Goal: Task Accomplishment & Management: Use online tool/utility

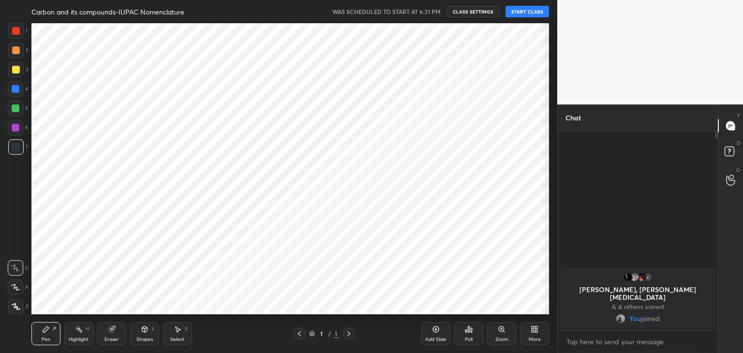
scroll to position [48110, 47883]
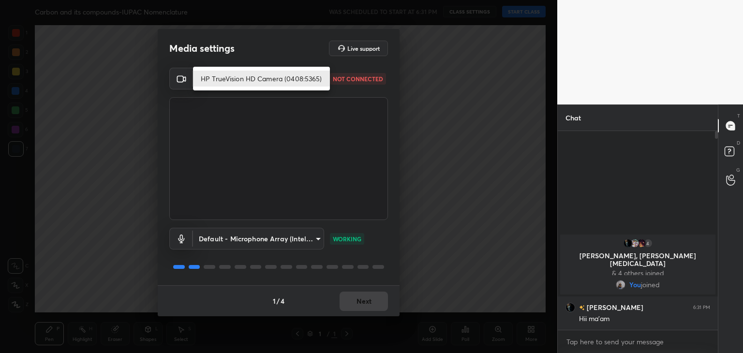
click at [253, 78] on body "1 2 3 4 5 6 7 C X Z C X Z E E Erase all H H Carbon and its compounds-IUPAC Nome…" at bounding box center [371, 176] width 743 height 353
click at [251, 82] on li "HP TrueVision HD Camera (0408:5365)" at bounding box center [261, 79] width 137 height 16
type input "5c80a9e19d2e9e2fe24967a74ee7a2edf476ae3d53d3cf9234d22635c968b3c5"
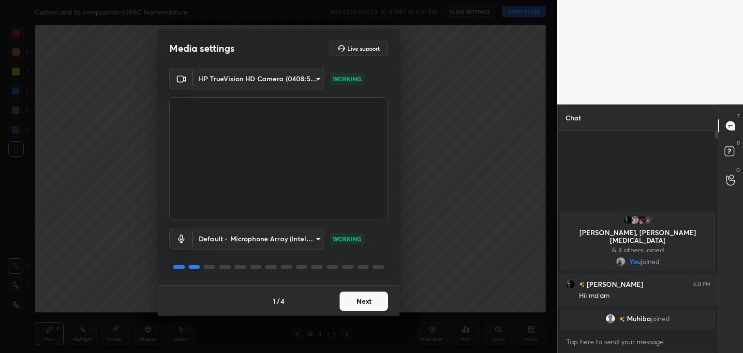
click at [359, 299] on button "Next" at bounding box center [364, 301] width 48 height 19
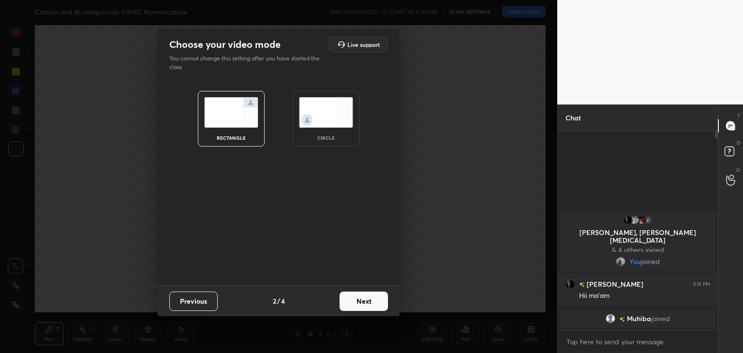
click at [331, 102] on img at bounding box center [326, 112] width 54 height 30
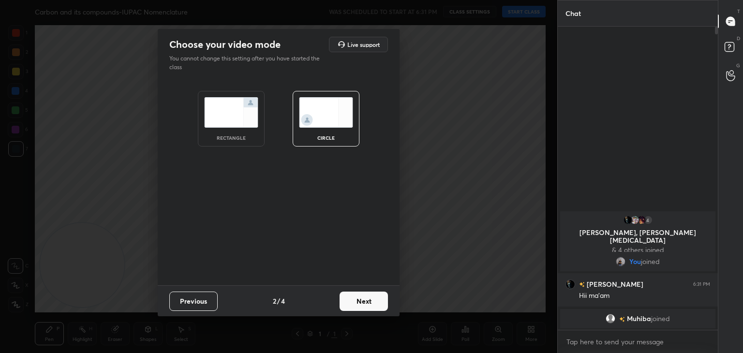
scroll to position [221, 157]
click at [354, 297] on button "Next" at bounding box center [364, 301] width 48 height 19
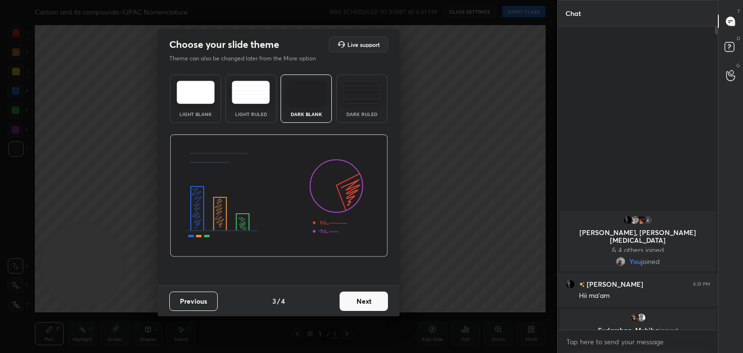
click at [356, 297] on button "Next" at bounding box center [364, 301] width 48 height 19
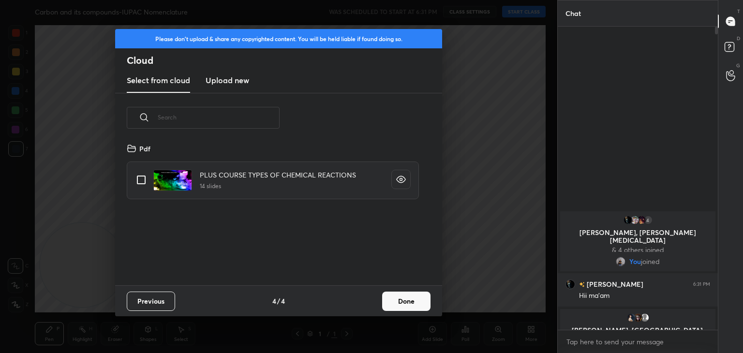
scroll to position [143, 311]
click at [231, 80] on h3 "Upload new" at bounding box center [228, 81] width 44 height 12
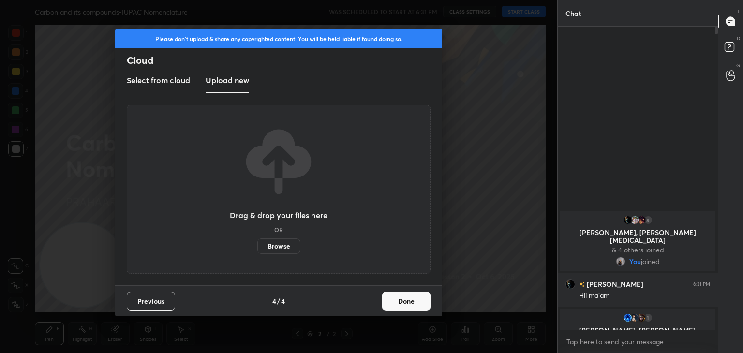
click at [273, 243] on label "Browse" at bounding box center [278, 246] width 43 height 15
click at [257, 243] on input "Browse" at bounding box center [257, 246] width 0 height 15
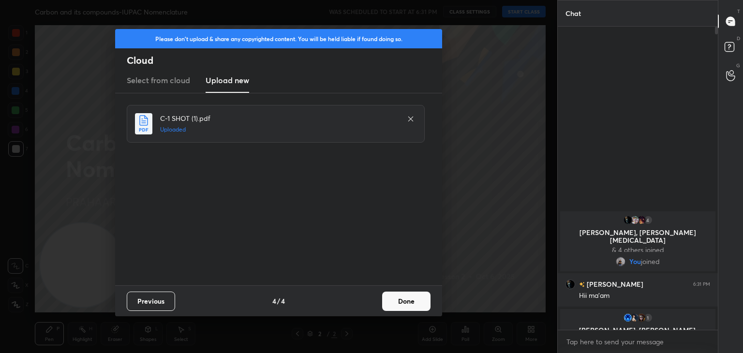
click at [405, 295] on button "Done" at bounding box center [406, 301] width 48 height 19
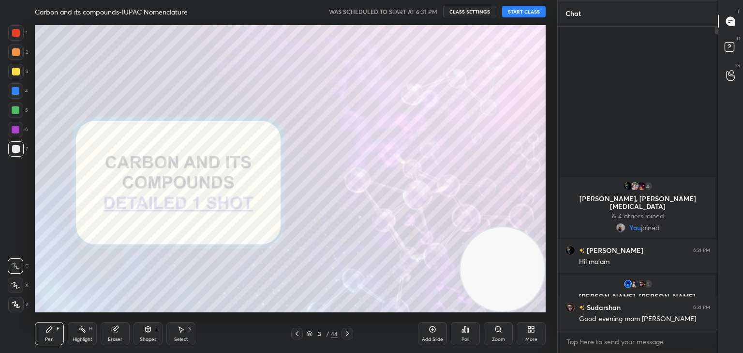
drag, startPoint x: 93, startPoint y: 271, endPoint x: 527, endPoint y: 283, distance: 433.9
click at [527, 283] on video at bounding box center [503, 269] width 84 height 84
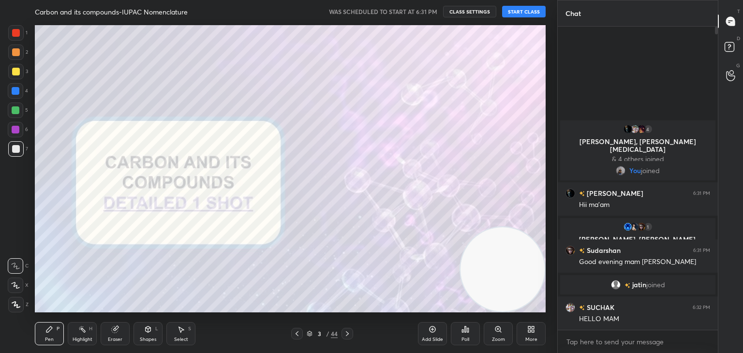
click at [517, 10] on button "START CLASS" at bounding box center [524, 12] width 44 height 12
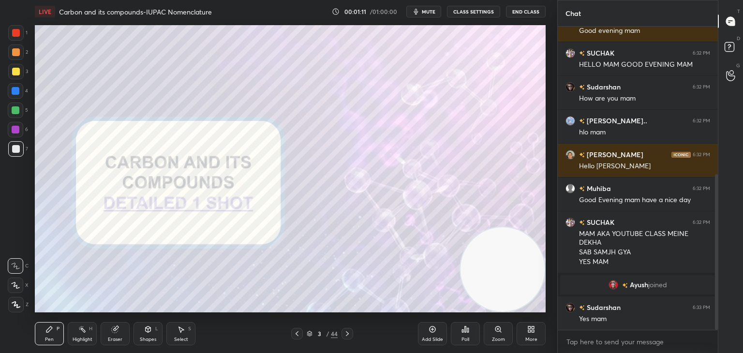
scroll to position [288, 0]
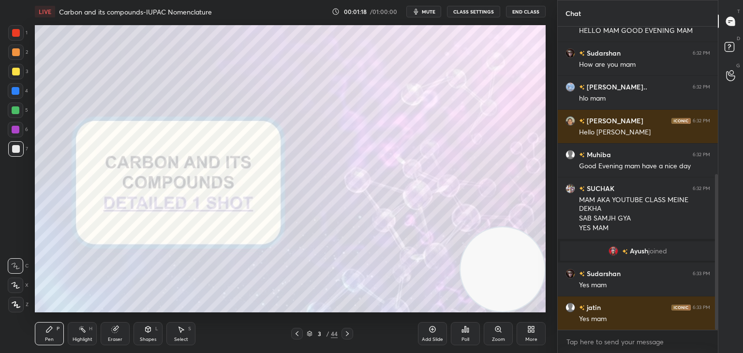
click at [10, 306] on div at bounding box center [15, 304] width 15 height 15
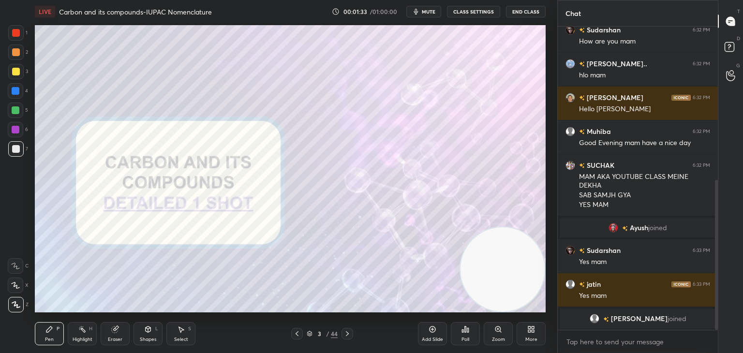
click at [347, 331] on icon at bounding box center [348, 334] width 8 height 8
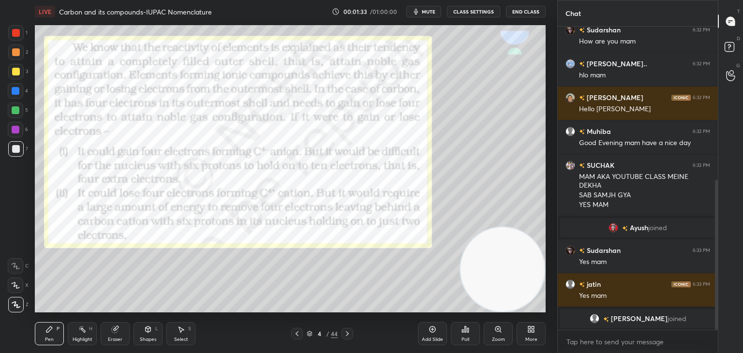
click at [347, 331] on icon at bounding box center [348, 334] width 8 height 8
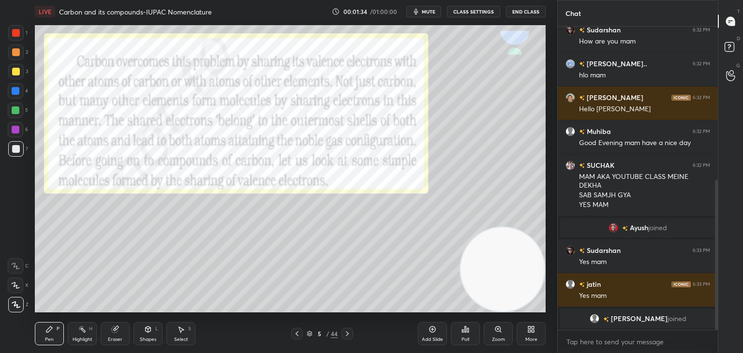
scroll to position [327, 0]
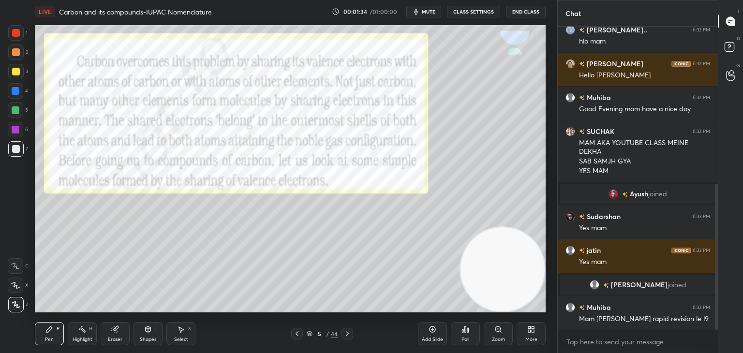
click at [347, 331] on icon at bounding box center [348, 334] width 8 height 8
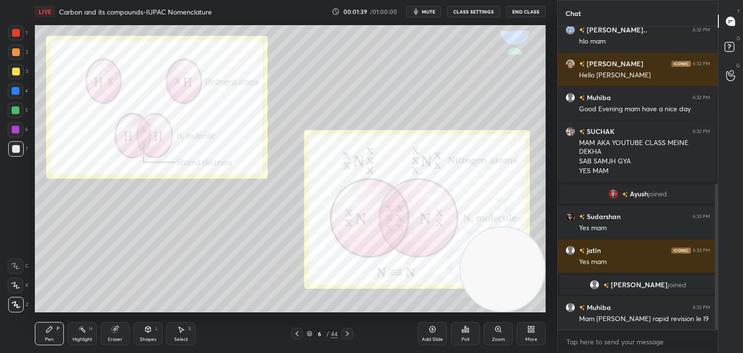
scroll to position [361, 0]
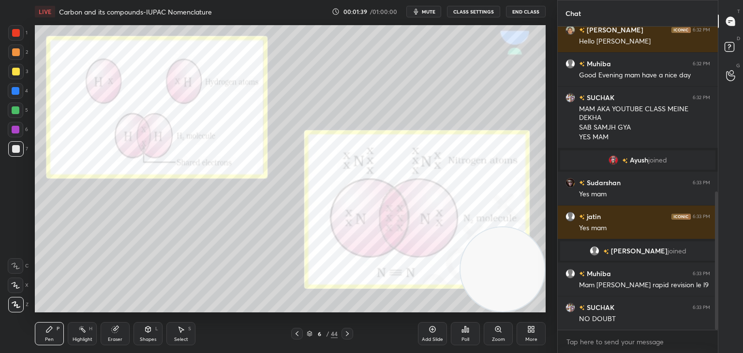
click at [17, 36] on div at bounding box center [16, 33] width 8 height 8
click at [296, 335] on icon at bounding box center [297, 334] width 8 height 8
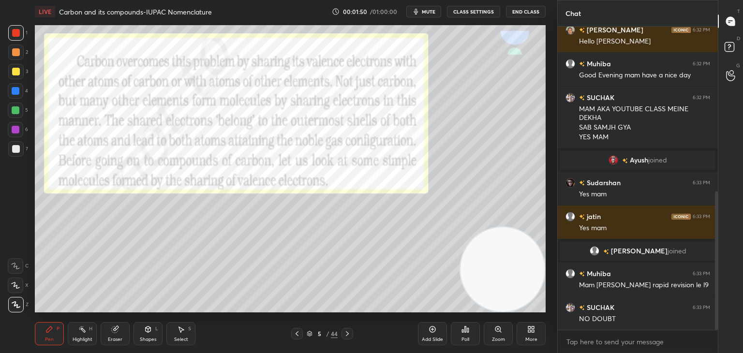
click at [428, 332] on div "Add Slide" at bounding box center [432, 333] width 29 height 23
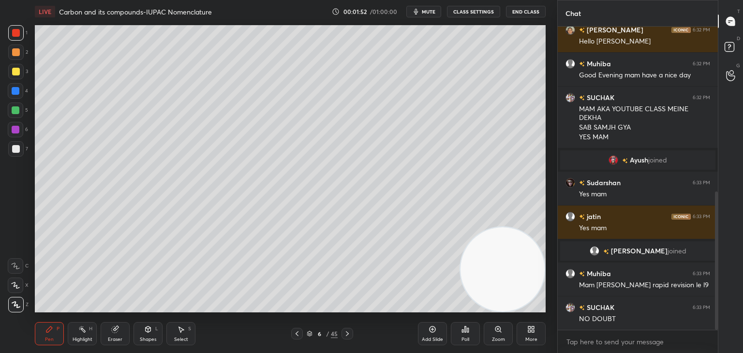
click at [16, 148] on div at bounding box center [16, 149] width 8 height 8
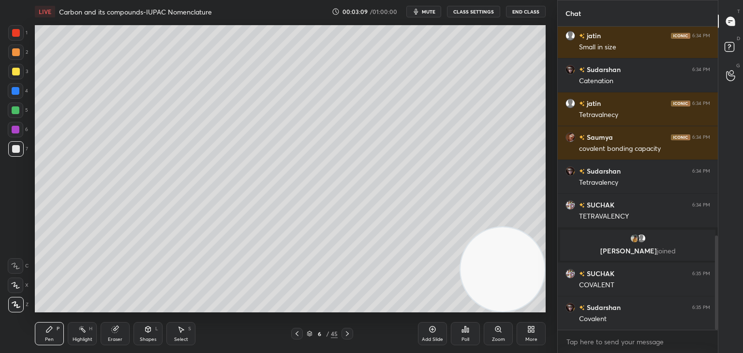
scroll to position [710, 0]
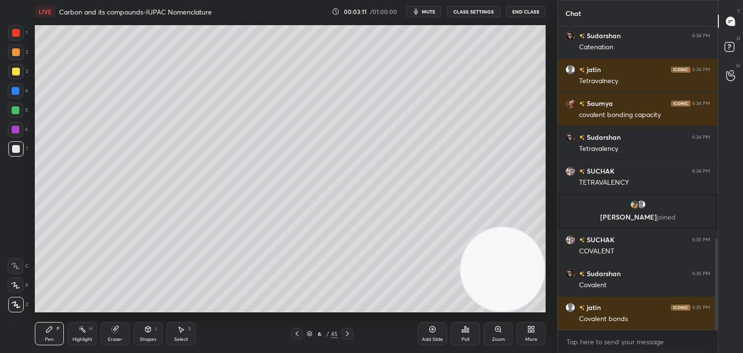
click at [432, 336] on div "Add Slide" at bounding box center [432, 333] width 29 height 23
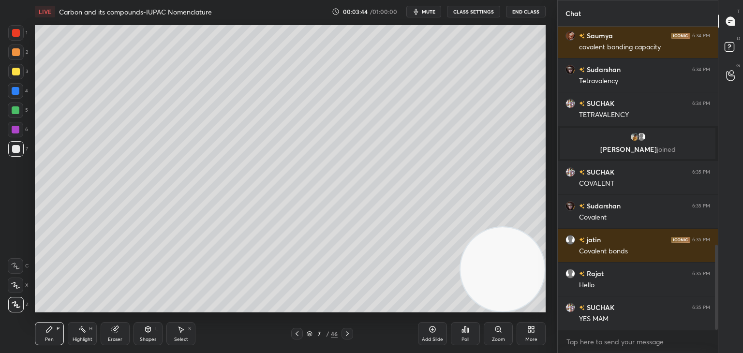
scroll to position [811, 0]
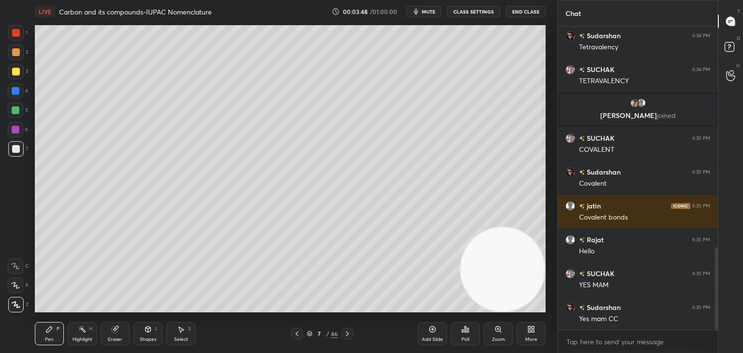
click at [345, 333] on icon at bounding box center [348, 334] width 8 height 8
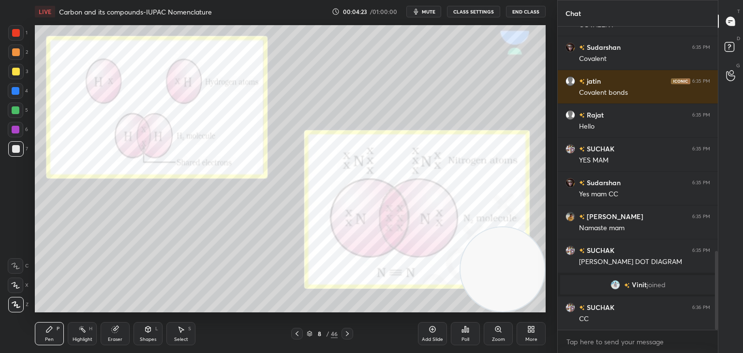
scroll to position [866, 0]
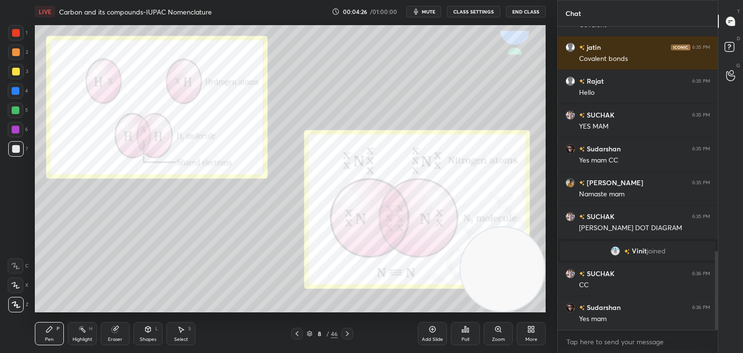
click at [347, 333] on icon at bounding box center [348, 334] width 8 height 8
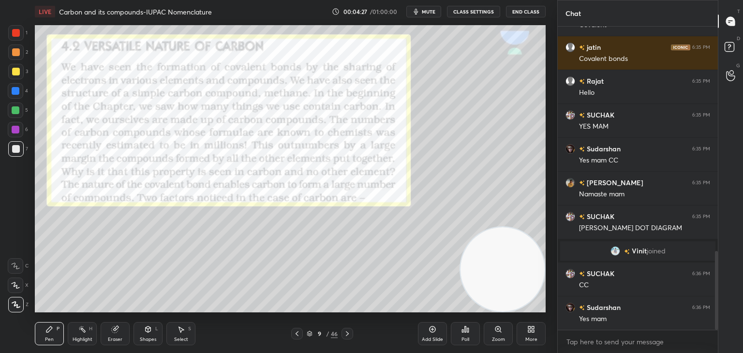
click at [347, 333] on icon at bounding box center [348, 334] width 8 height 8
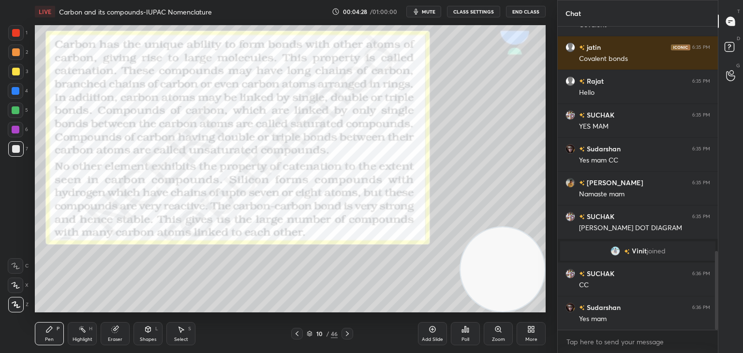
click at [347, 333] on icon at bounding box center [348, 334] width 8 height 8
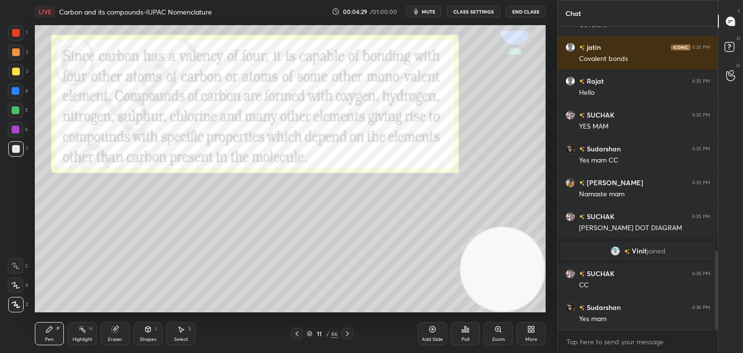
click at [347, 333] on icon at bounding box center [348, 334] width 8 height 8
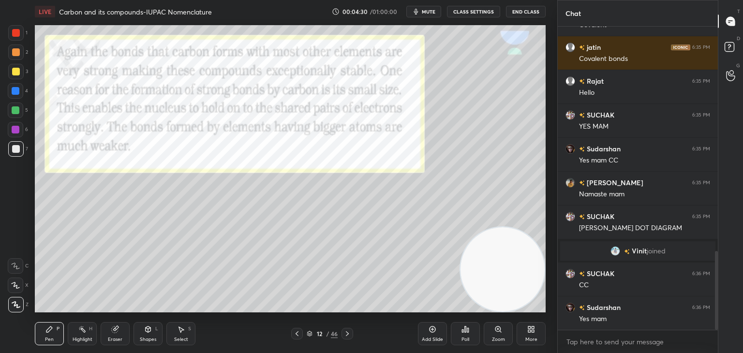
click at [347, 333] on icon at bounding box center [348, 334] width 8 height 8
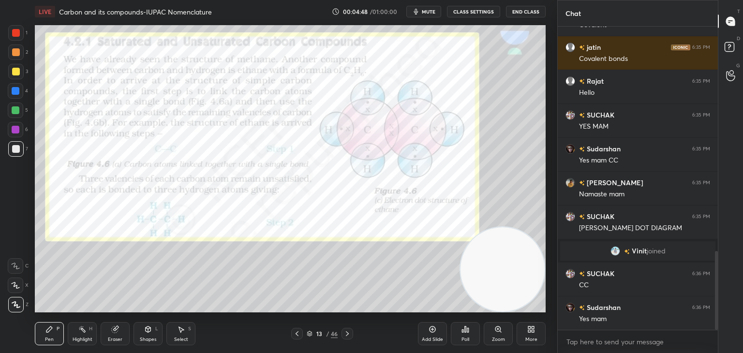
scroll to position [876, 0]
click at [432, 337] on div "Add Slide" at bounding box center [432, 333] width 29 height 23
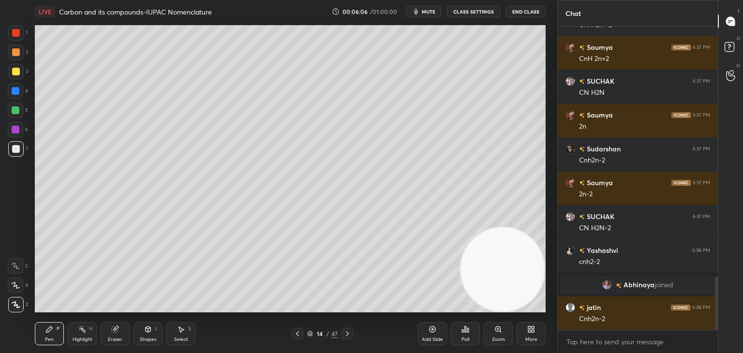
scroll to position [1454, 0]
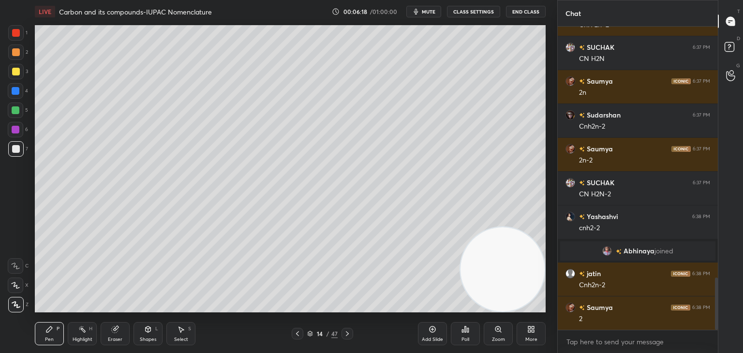
drag, startPoint x: 434, startPoint y: 333, endPoint x: 430, endPoint y: 317, distance: 16.8
click at [434, 334] on div "Add Slide" at bounding box center [432, 333] width 29 height 23
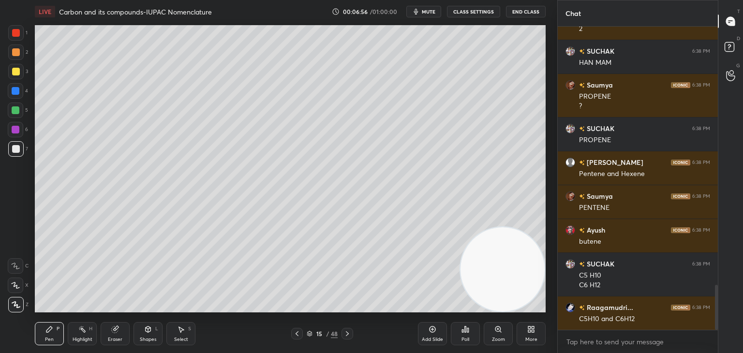
scroll to position [1778, 0]
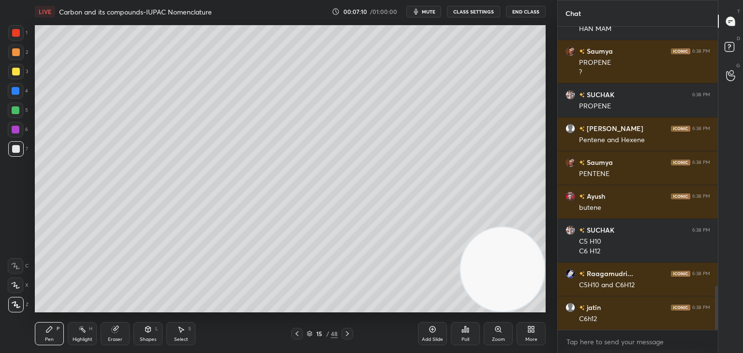
click at [347, 334] on icon at bounding box center [348, 334] width 8 height 8
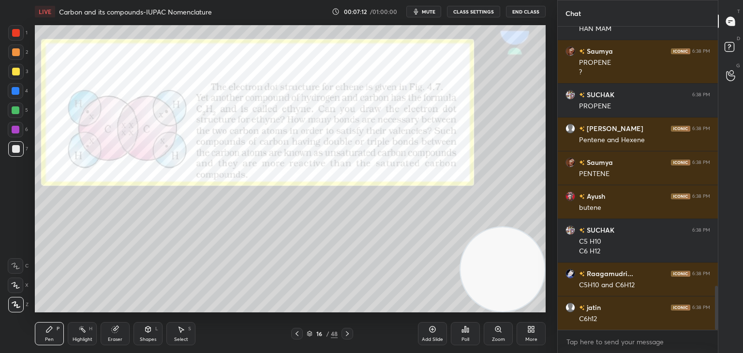
click at [347, 334] on icon at bounding box center [348, 334] width 8 height 8
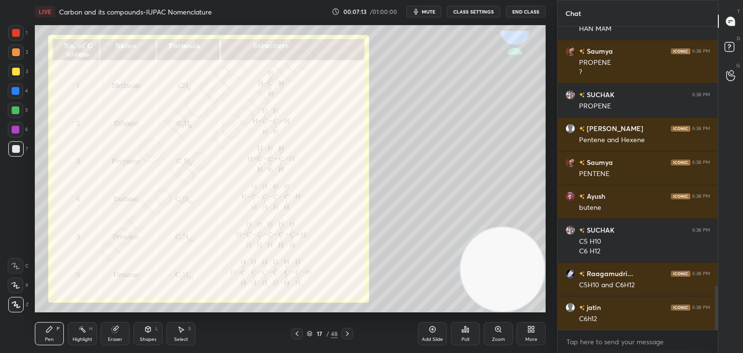
click at [347, 334] on icon at bounding box center [348, 334] width 8 height 8
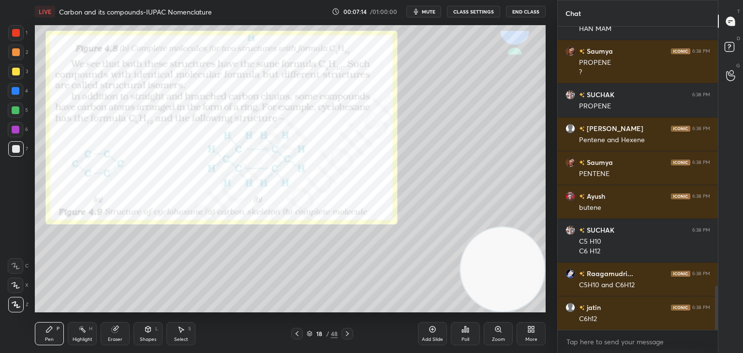
click at [347, 334] on icon at bounding box center [348, 334] width 8 height 8
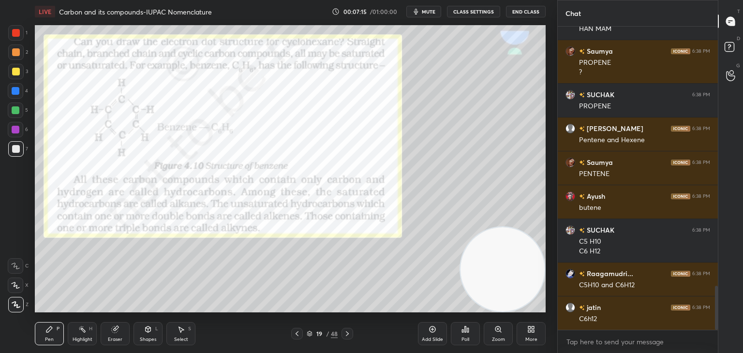
click at [347, 334] on icon at bounding box center [348, 334] width 8 height 8
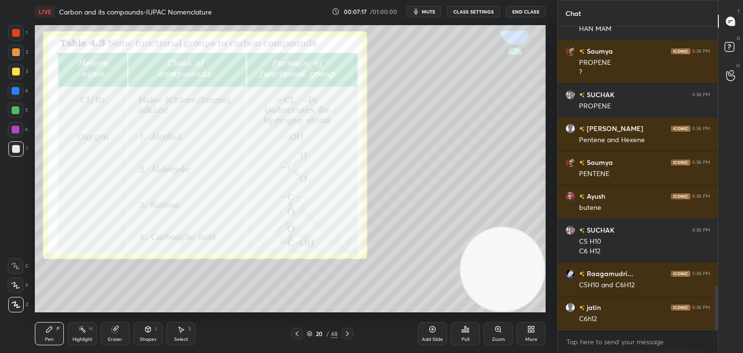
click at [296, 339] on div at bounding box center [297, 334] width 12 height 12
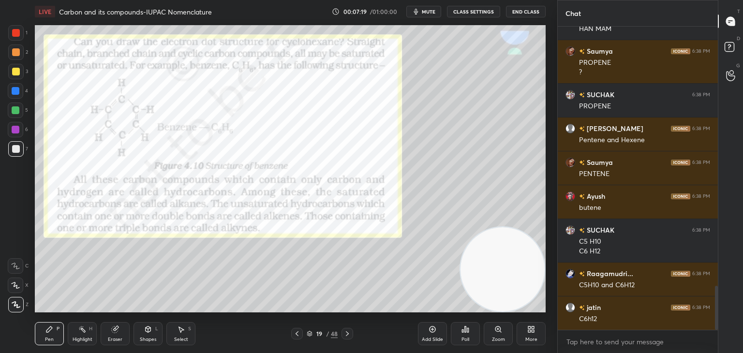
click at [428, 329] on div "Add Slide" at bounding box center [432, 333] width 29 height 23
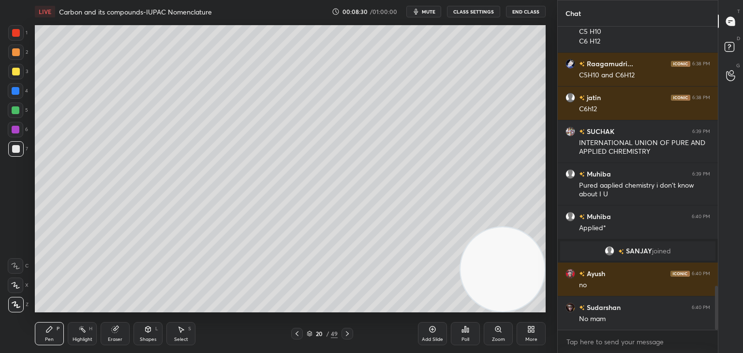
scroll to position [1822, 0]
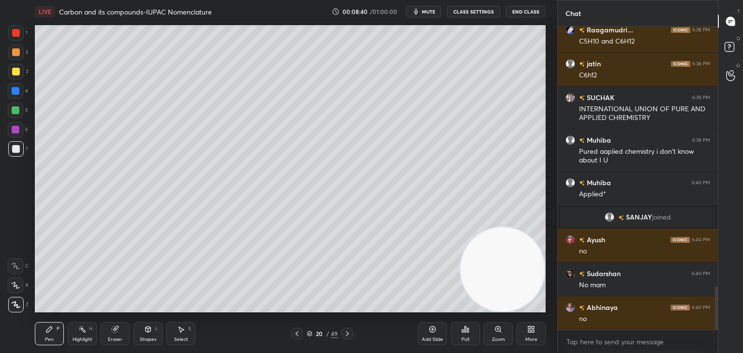
click at [345, 333] on icon at bounding box center [348, 334] width 8 height 8
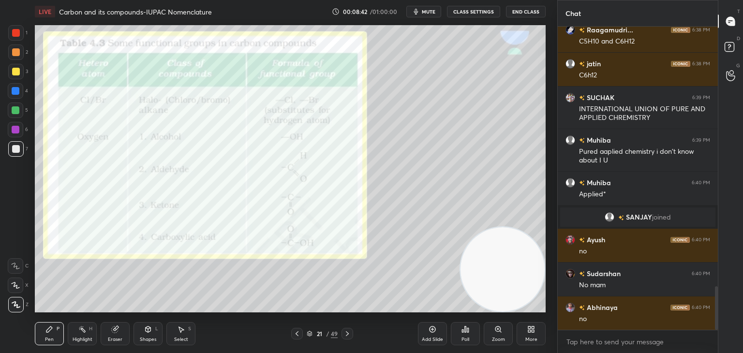
click at [293, 336] on div at bounding box center [297, 334] width 12 height 12
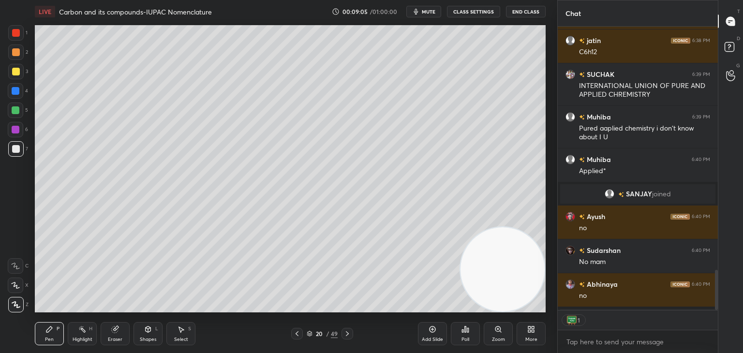
scroll to position [3, 3]
click at [347, 333] on icon at bounding box center [348, 334] width 8 height 8
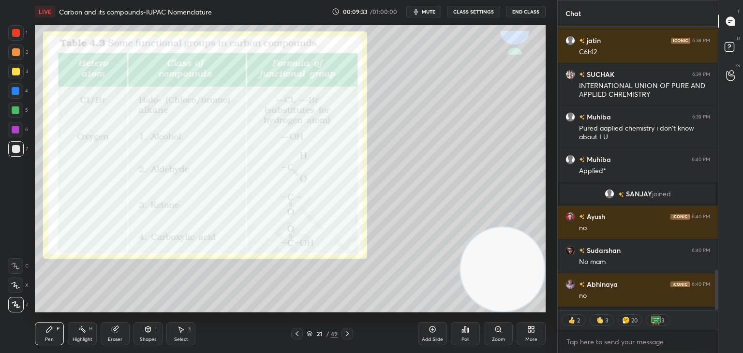
click at [15, 37] on div at bounding box center [15, 32] width 15 height 15
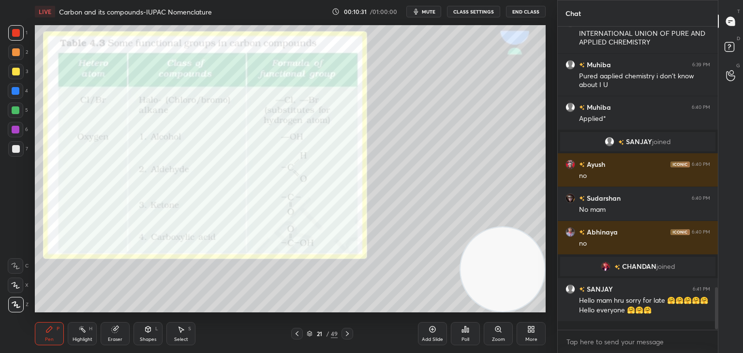
scroll to position [1893, 0]
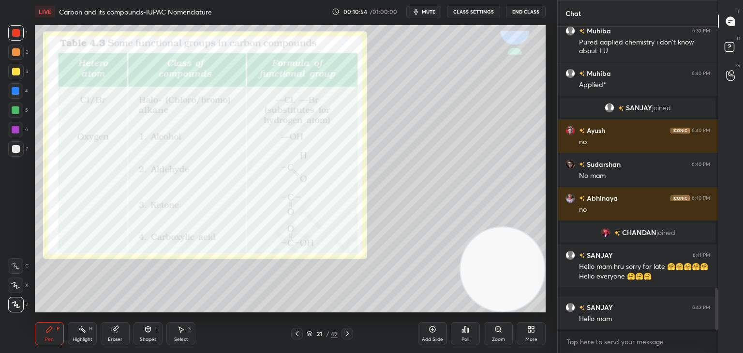
click at [15, 148] on div at bounding box center [16, 149] width 8 height 8
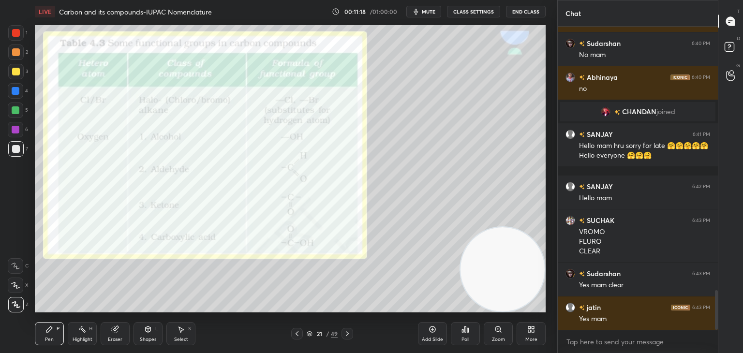
scroll to position [2047, 0]
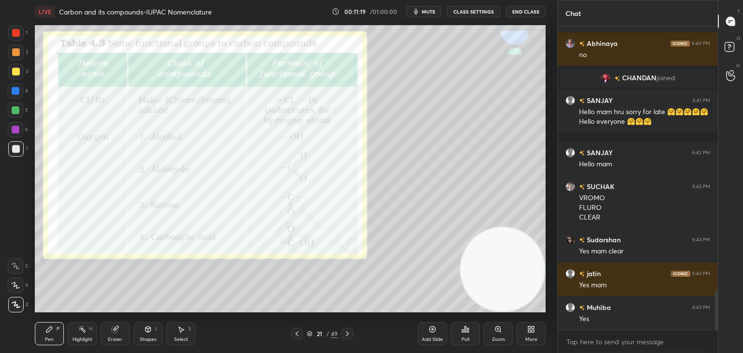
click at [348, 337] on icon at bounding box center [348, 334] width 8 height 8
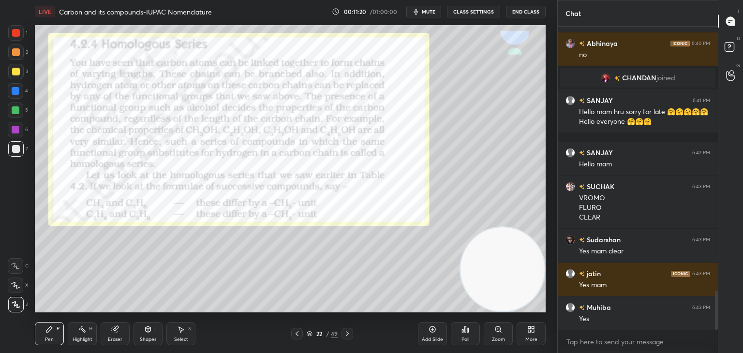
click at [348, 335] on icon at bounding box center [348, 334] width 8 height 8
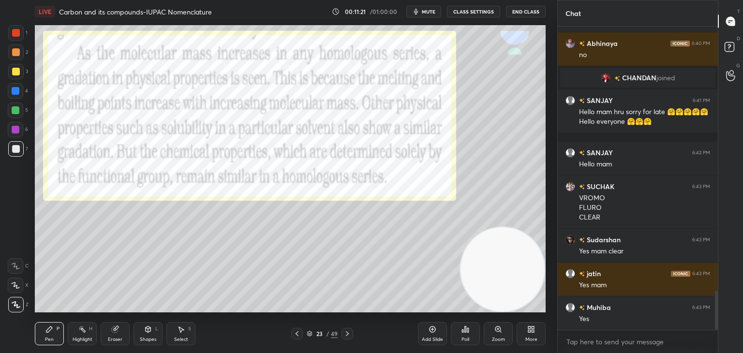
click at [298, 335] on icon at bounding box center [297, 334] width 3 height 5
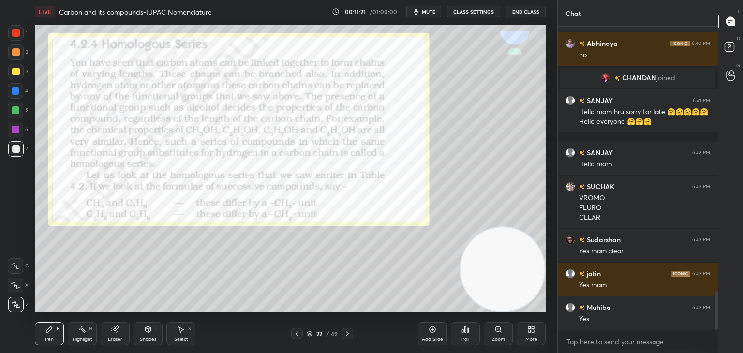
click at [297, 335] on icon at bounding box center [297, 334] width 8 height 8
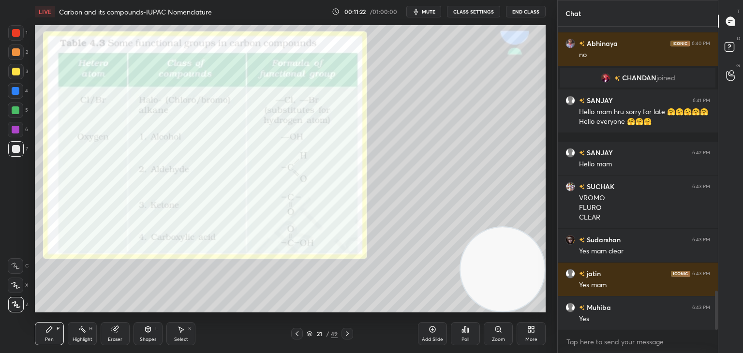
click at [296, 335] on icon at bounding box center [297, 334] width 8 height 8
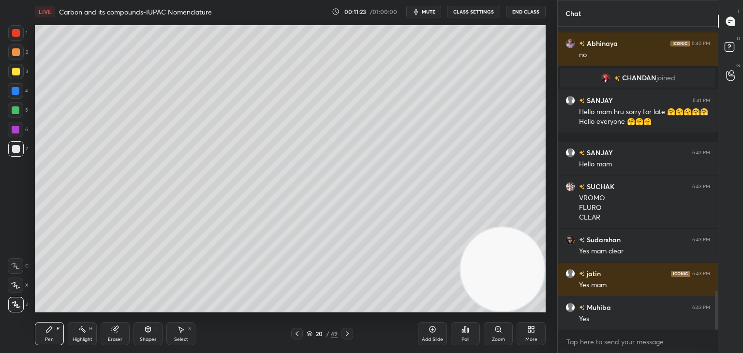
click at [431, 330] on icon at bounding box center [432, 329] width 3 height 3
click at [347, 333] on icon at bounding box center [348, 334] width 8 height 8
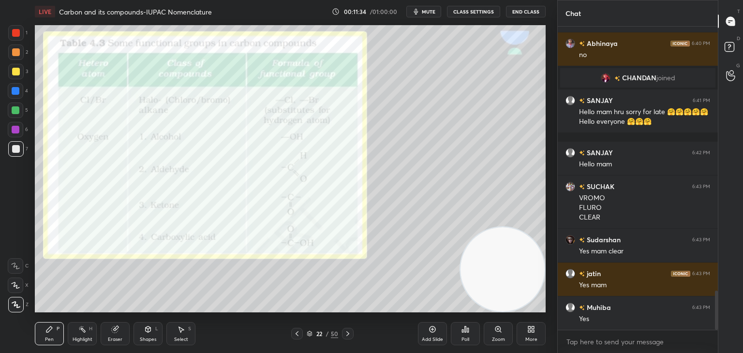
click at [19, 126] on div at bounding box center [16, 130] width 8 height 8
click at [15, 151] on div at bounding box center [16, 149] width 8 height 8
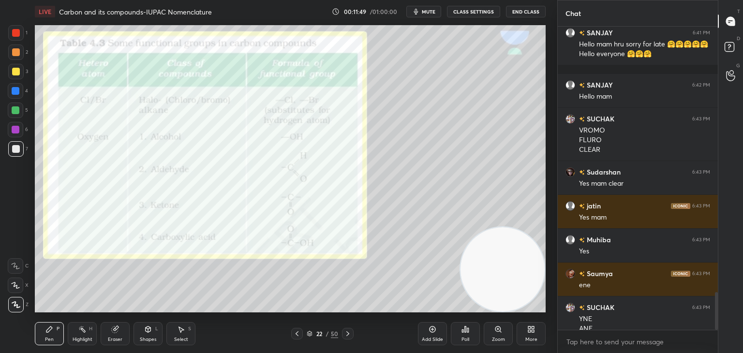
scroll to position [2125, 0]
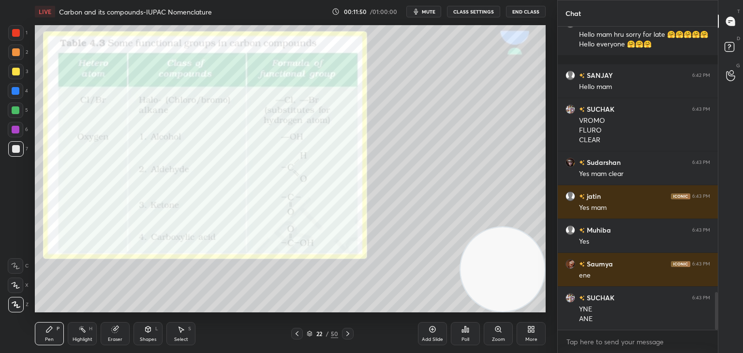
click at [462, 292] on video at bounding box center [503, 269] width 84 height 84
drag, startPoint x: 351, startPoint y: 332, endPoint x: 362, endPoint y: 325, distance: 13.3
click at [350, 332] on icon at bounding box center [348, 334] width 8 height 8
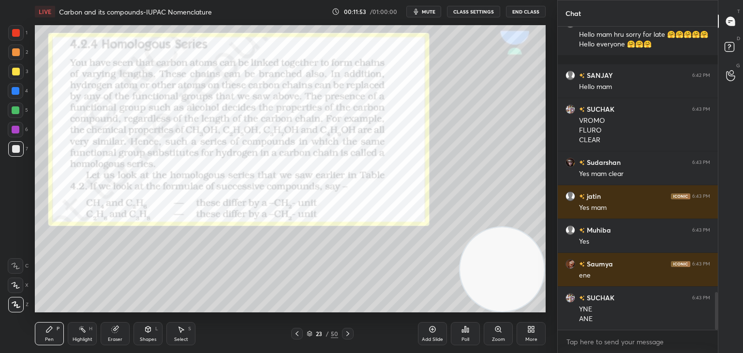
click at [297, 333] on icon at bounding box center [297, 334] width 8 height 8
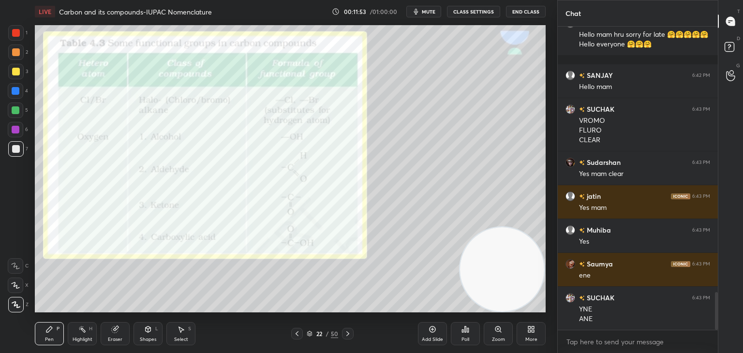
click at [347, 333] on icon at bounding box center [348, 334] width 8 height 8
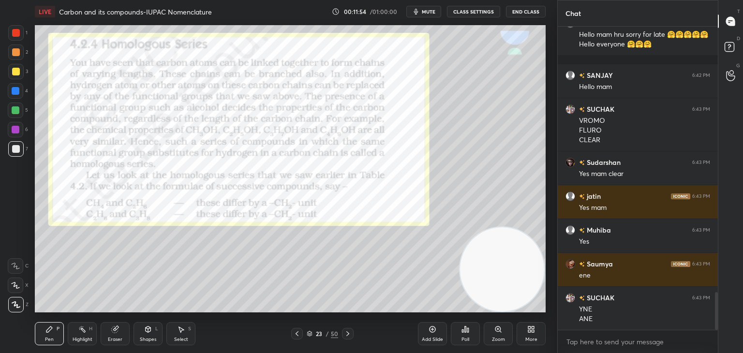
click at [348, 331] on icon at bounding box center [348, 334] width 8 height 8
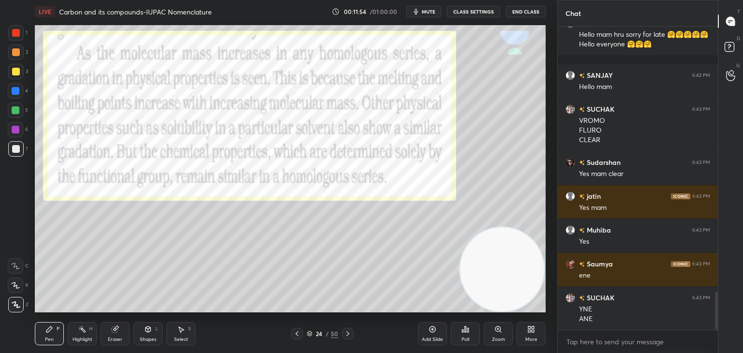
click at [348, 332] on icon at bounding box center [348, 334] width 8 height 8
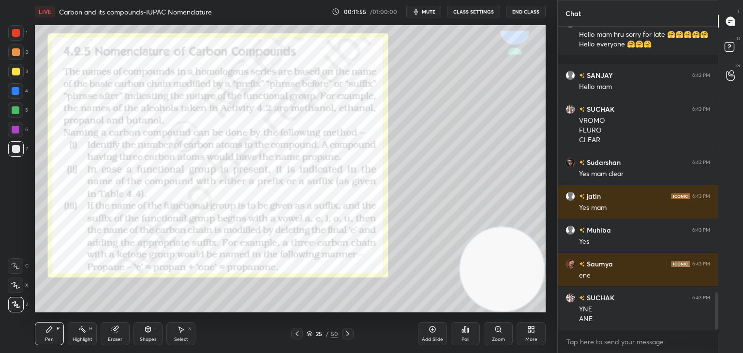
click at [347, 332] on icon at bounding box center [348, 334] width 8 height 8
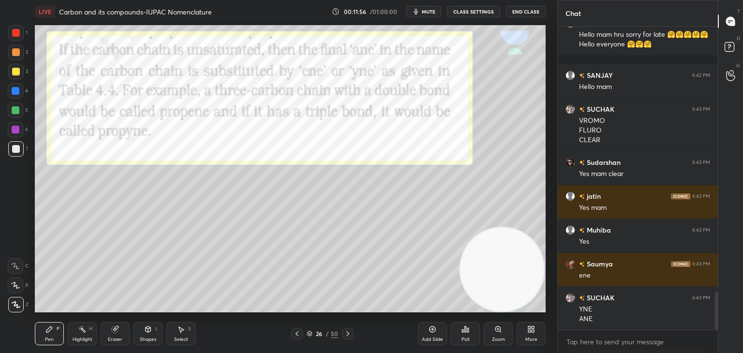
click at [300, 334] on icon at bounding box center [297, 334] width 8 height 8
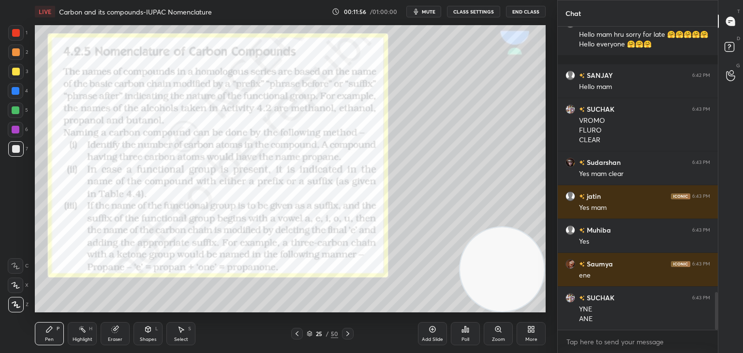
click at [298, 333] on icon at bounding box center [297, 334] width 8 height 8
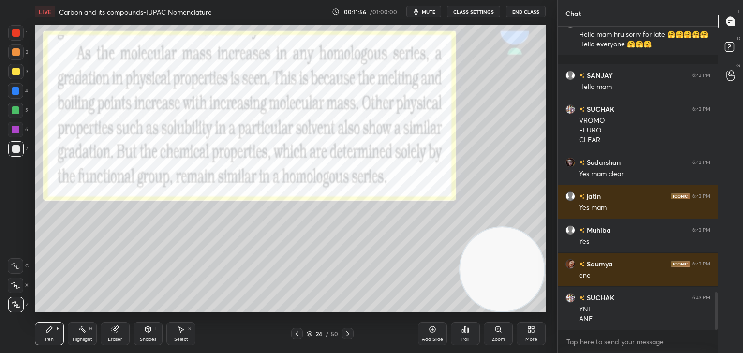
click at [299, 333] on icon at bounding box center [297, 334] width 8 height 8
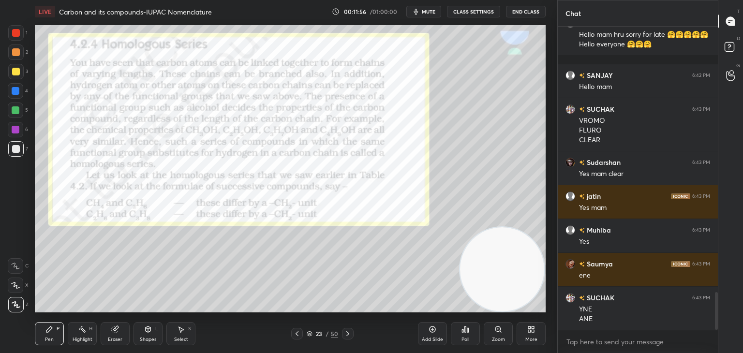
click at [300, 333] on icon at bounding box center [297, 334] width 8 height 8
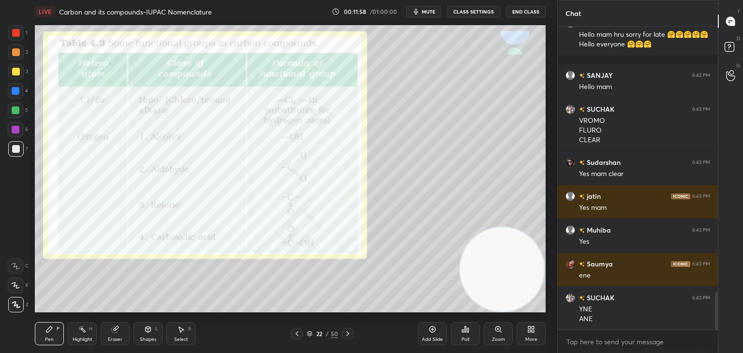
click at [347, 334] on icon at bounding box center [348, 334] width 8 height 8
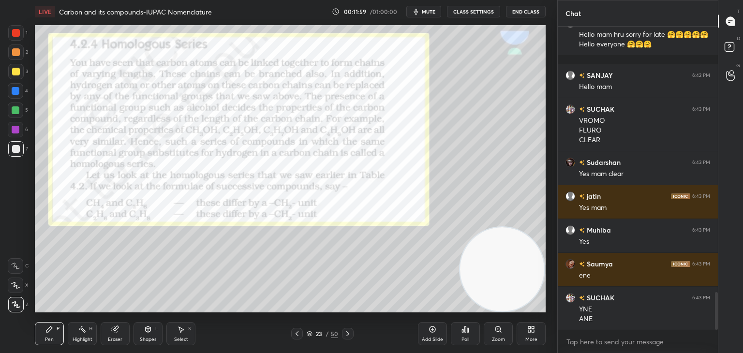
drag, startPoint x: 298, startPoint y: 335, endPoint x: 383, endPoint y: 328, distance: 85.5
click at [298, 335] on icon at bounding box center [297, 334] width 8 height 8
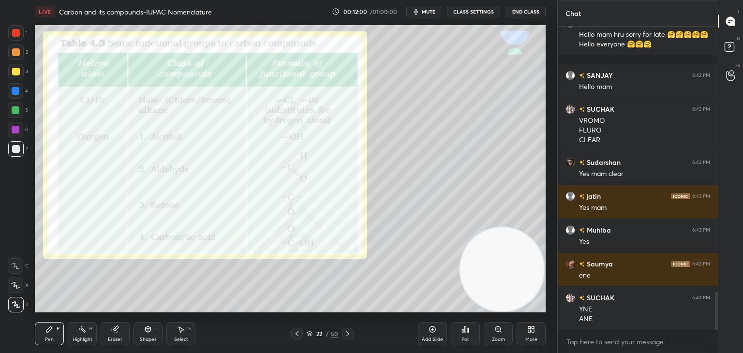
click at [430, 336] on div "Add Slide" at bounding box center [432, 333] width 29 height 23
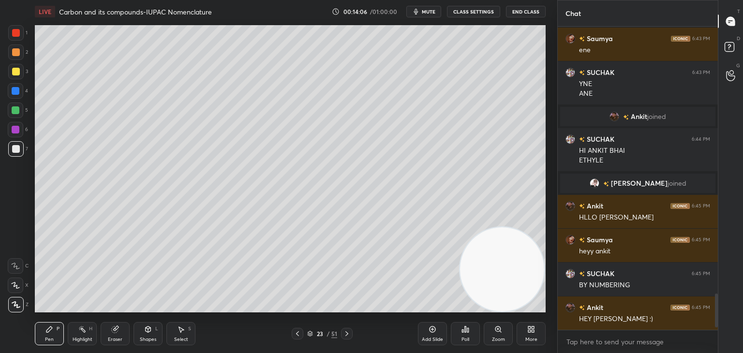
scroll to position [2448, 0]
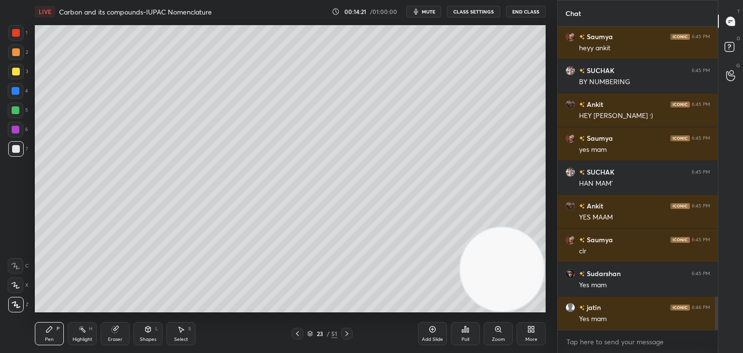
click at [346, 332] on icon at bounding box center [347, 334] width 3 height 5
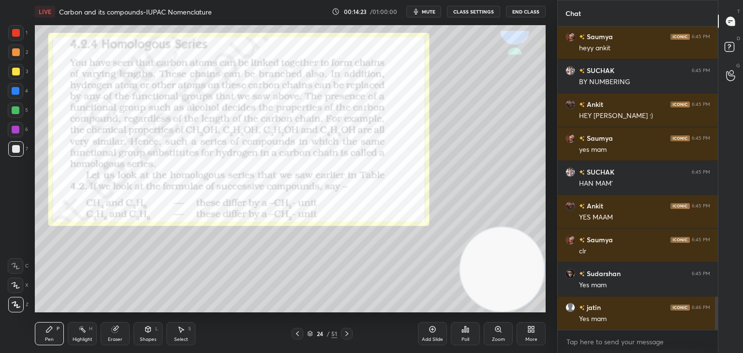
click at [297, 335] on icon at bounding box center [298, 334] width 8 height 8
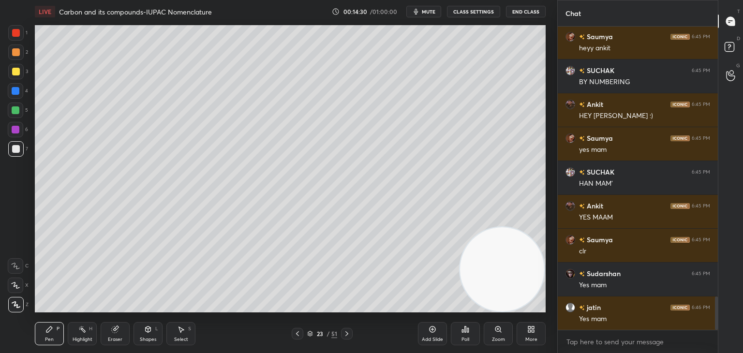
click at [346, 335] on icon at bounding box center [347, 334] width 8 height 8
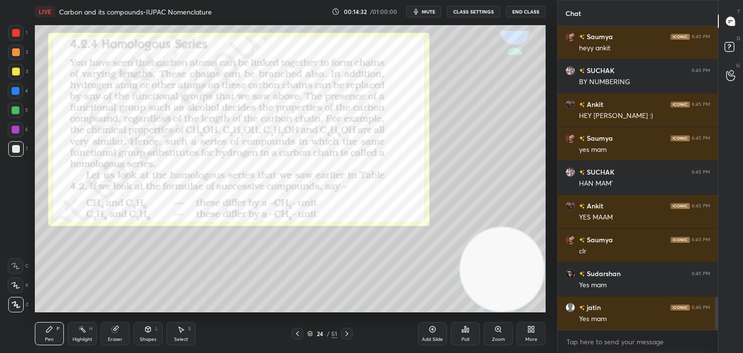
scroll to position [2482, 0]
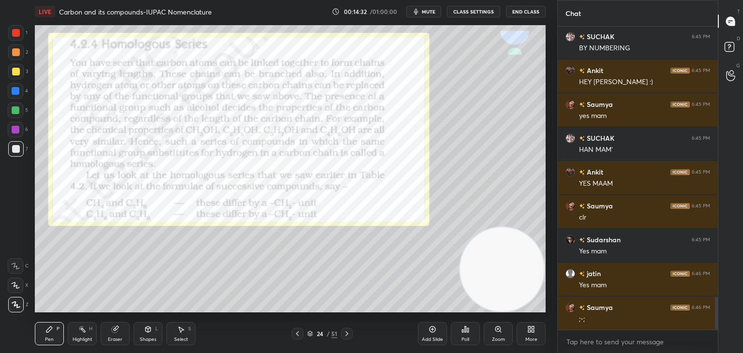
click at [294, 337] on icon at bounding box center [298, 334] width 8 height 8
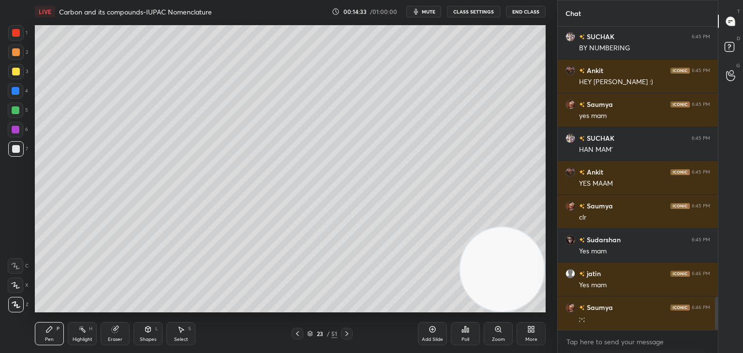
click at [424, 328] on div "Add Slide" at bounding box center [432, 333] width 29 height 23
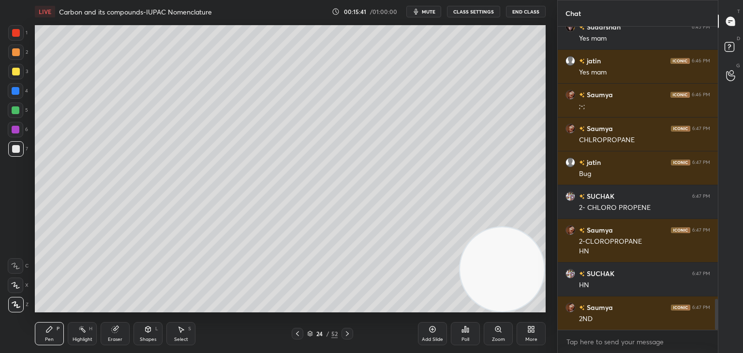
scroll to position [2729, 0]
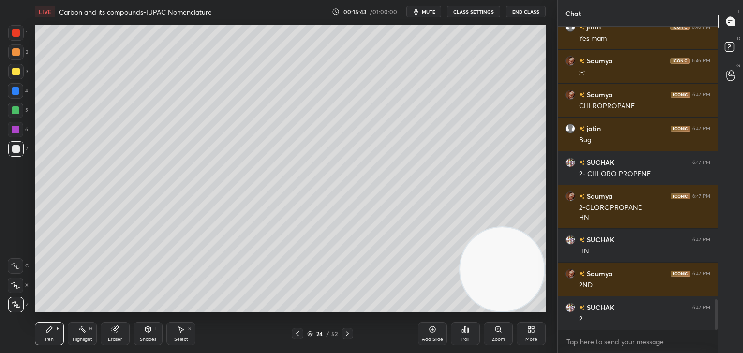
drag, startPoint x: 16, startPoint y: 71, endPoint x: 26, endPoint y: 68, distance: 10.0
click at [17, 71] on div at bounding box center [16, 72] width 8 height 8
click at [18, 150] on div at bounding box center [16, 149] width 8 height 8
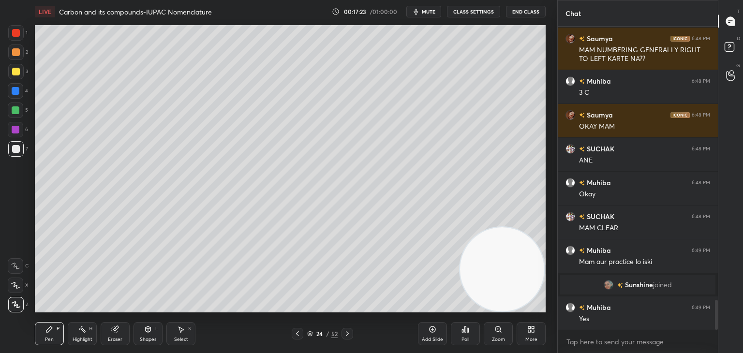
scroll to position [2792, 0]
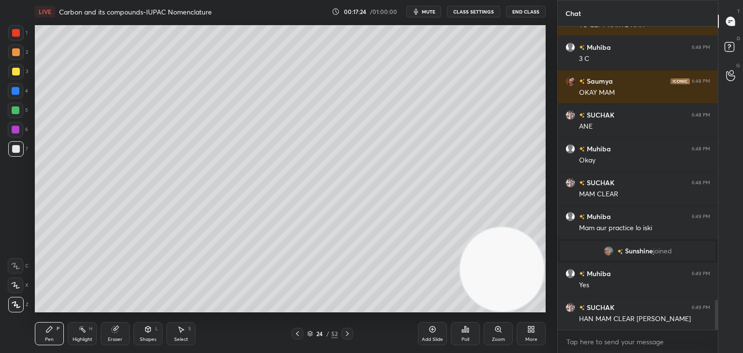
click at [349, 333] on icon at bounding box center [348, 334] width 8 height 8
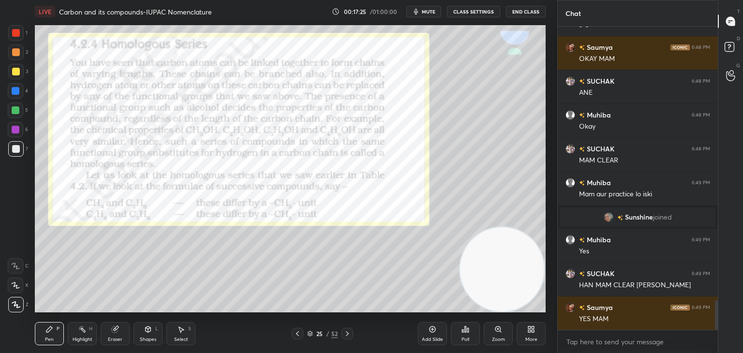
click at [298, 333] on icon at bounding box center [298, 334] width 8 height 8
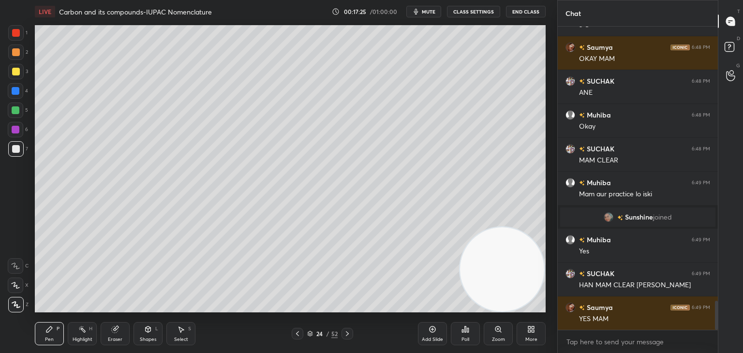
scroll to position [2860, 0]
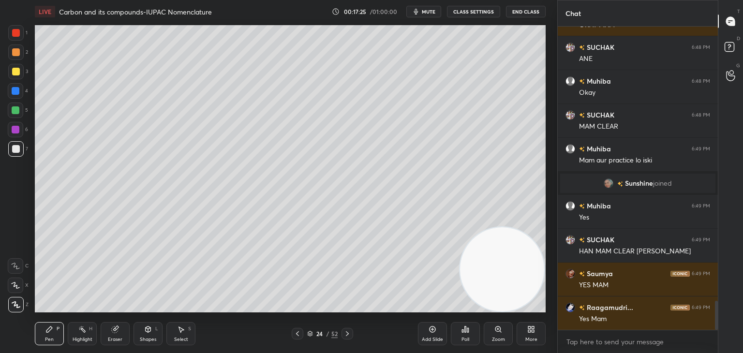
click at [431, 331] on icon at bounding box center [433, 330] width 8 height 8
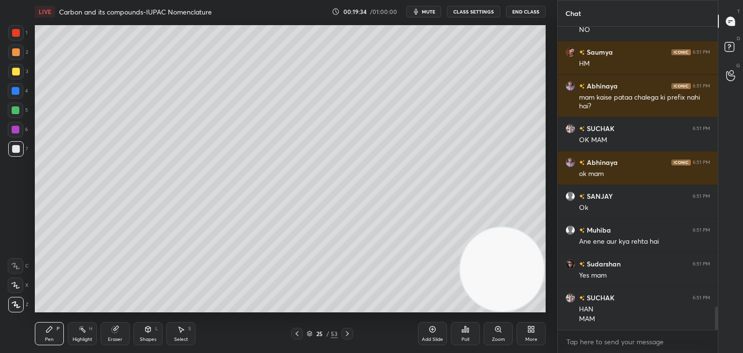
scroll to position [3680, 0]
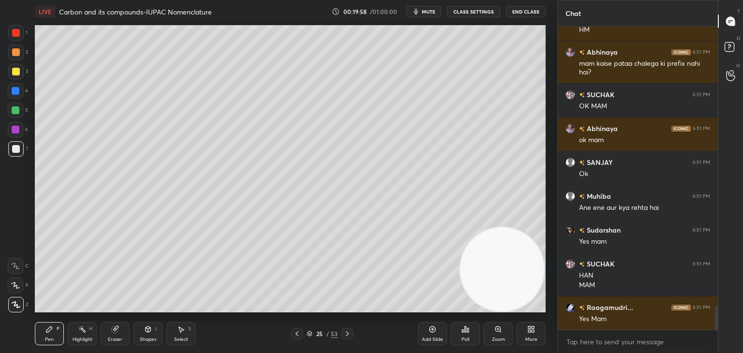
click at [348, 329] on div at bounding box center [348, 334] width 12 height 12
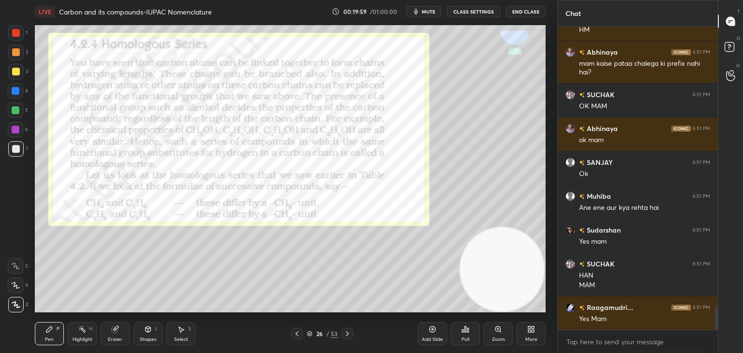
scroll to position [3714, 0]
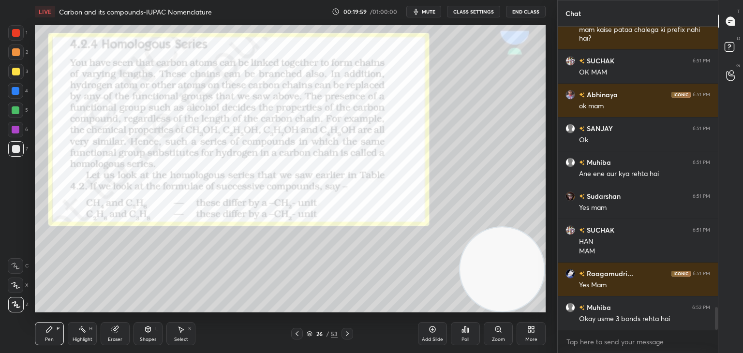
click at [299, 332] on icon at bounding box center [297, 334] width 8 height 8
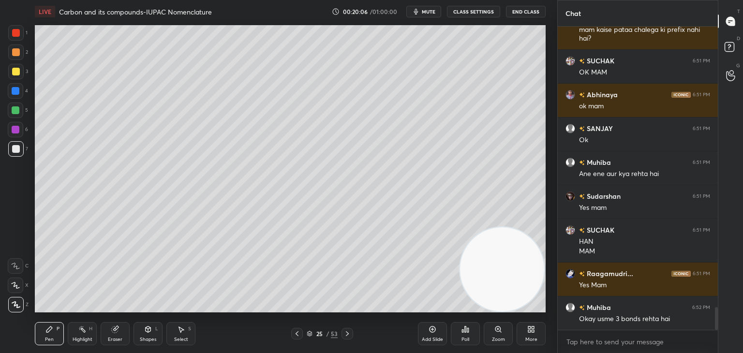
click at [422, 332] on div "Add Slide" at bounding box center [432, 333] width 29 height 23
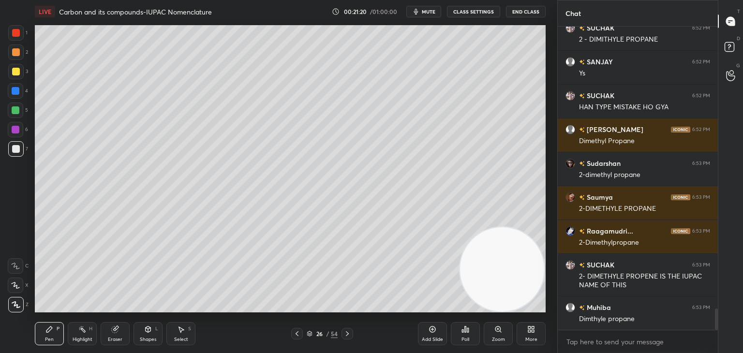
scroll to position [4096, 0]
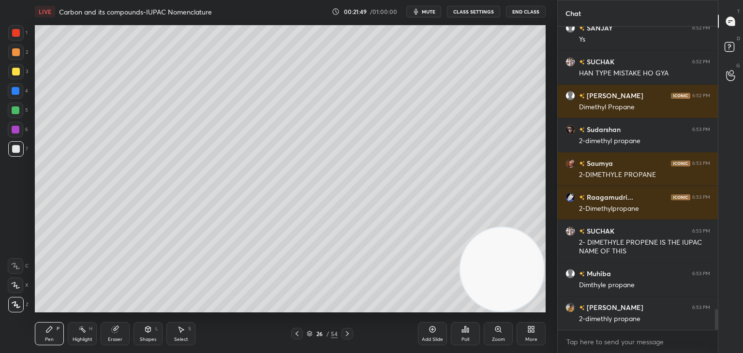
click at [14, 71] on div at bounding box center [16, 72] width 8 height 8
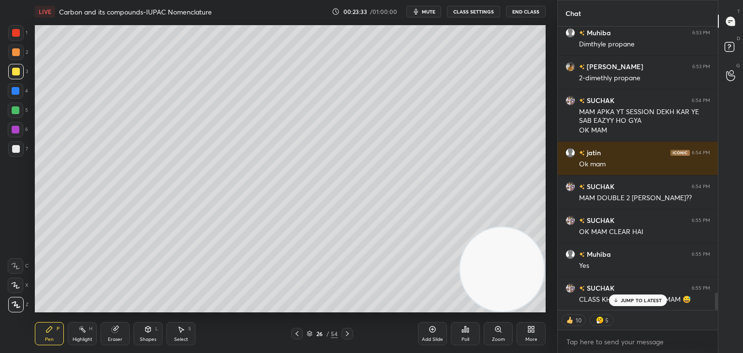
scroll to position [4379, 0]
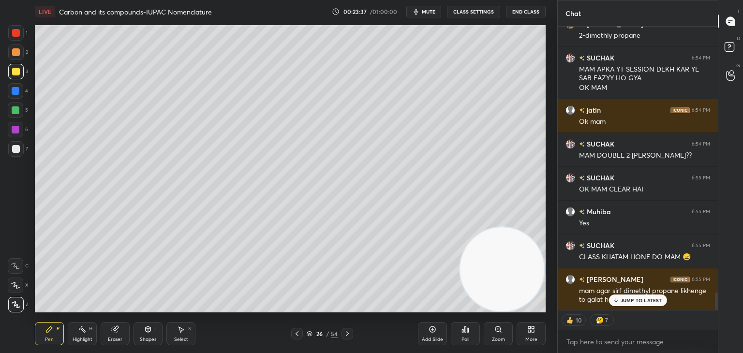
click at [629, 306] on div "JUMP TO LATEST" at bounding box center [638, 301] width 58 height 12
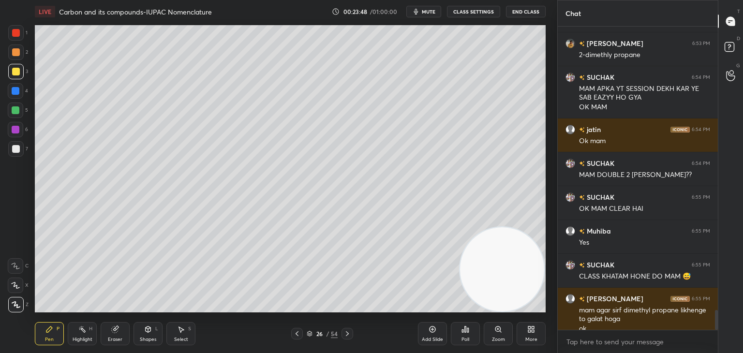
scroll to position [4370, 0]
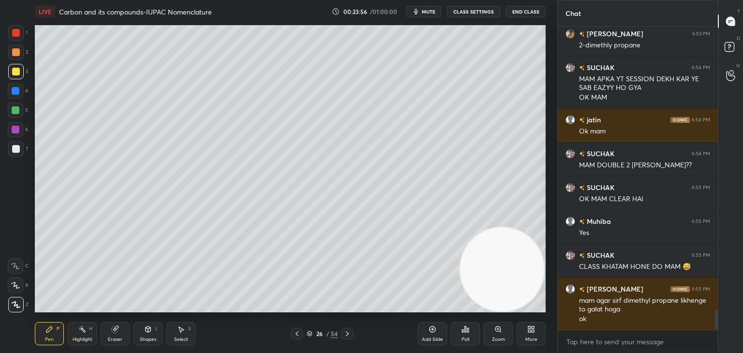
click at [430, 332] on icon at bounding box center [433, 330] width 6 height 6
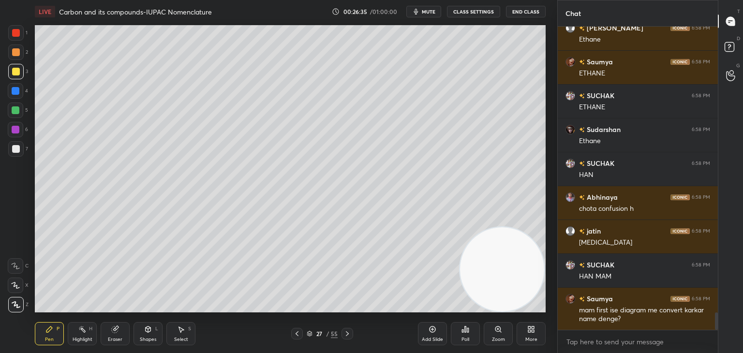
scroll to position [5048, 0]
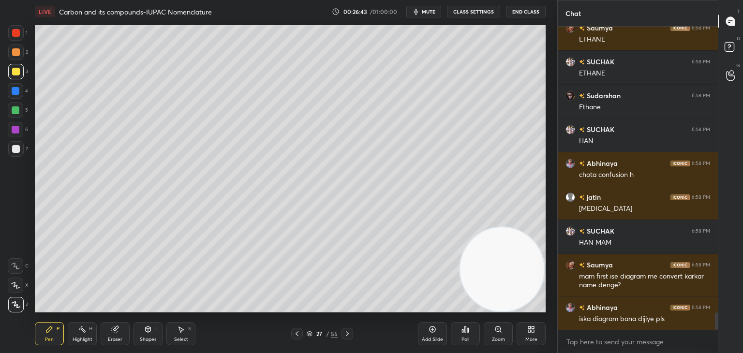
click at [432, 332] on icon at bounding box center [433, 330] width 8 height 8
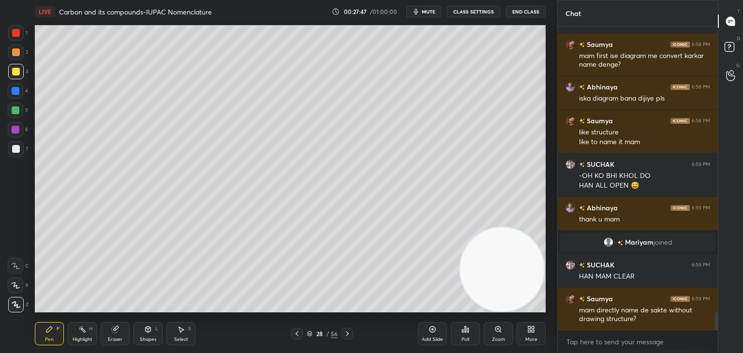
scroll to position [4967, 0]
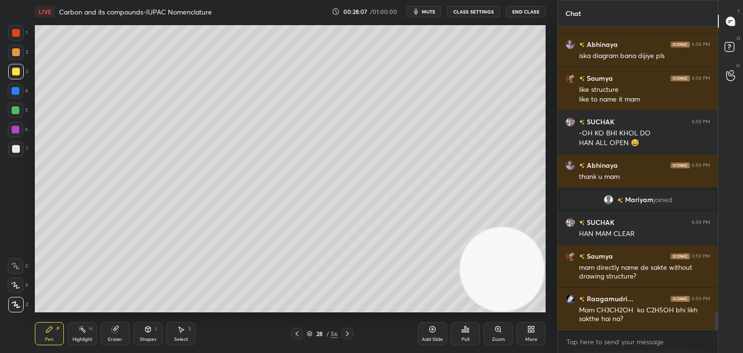
click at [432, 337] on div "Add Slide" at bounding box center [432, 339] width 21 height 5
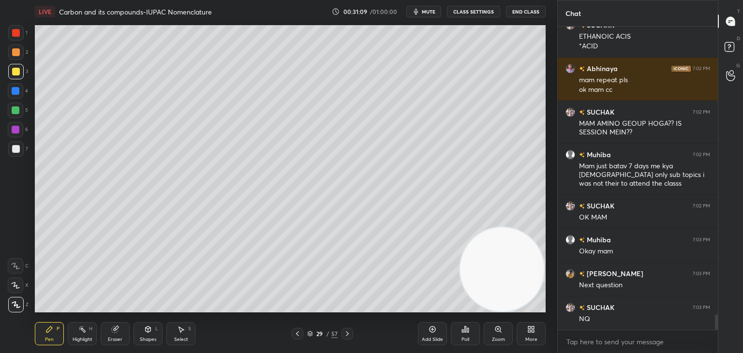
scroll to position [5620, 0]
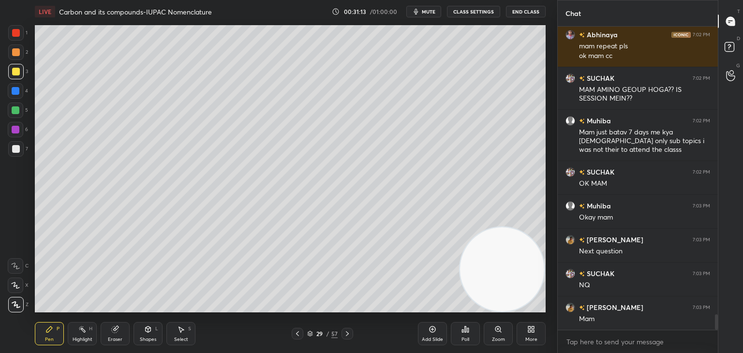
click at [435, 333] on icon at bounding box center [433, 330] width 8 height 8
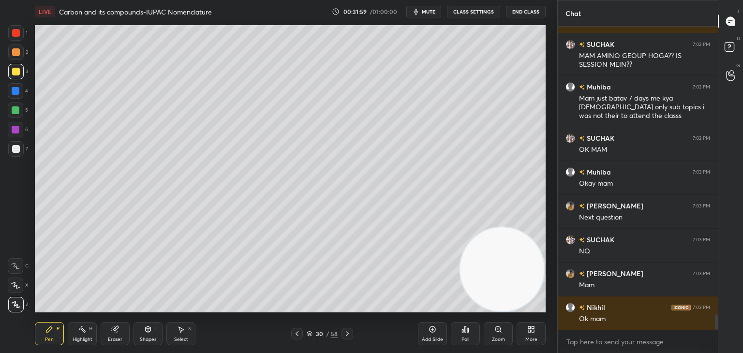
scroll to position [5696, 0]
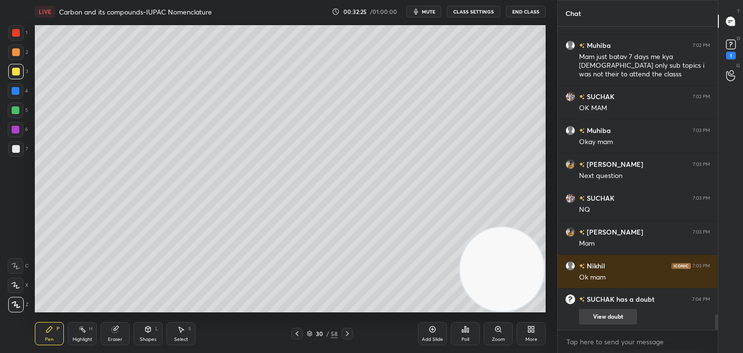
click at [598, 316] on button "View doubt" at bounding box center [608, 316] width 58 height 15
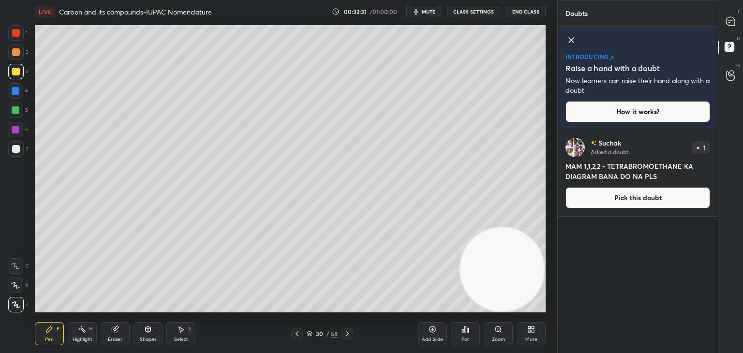
click at [571, 40] on icon at bounding box center [571, 40] width 5 height 5
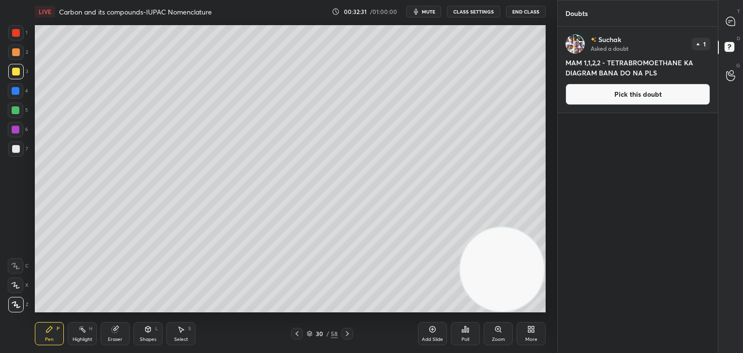
scroll to position [324, 157]
click at [730, 21] on icon at bounding box center [731, 21] width 4 height 0
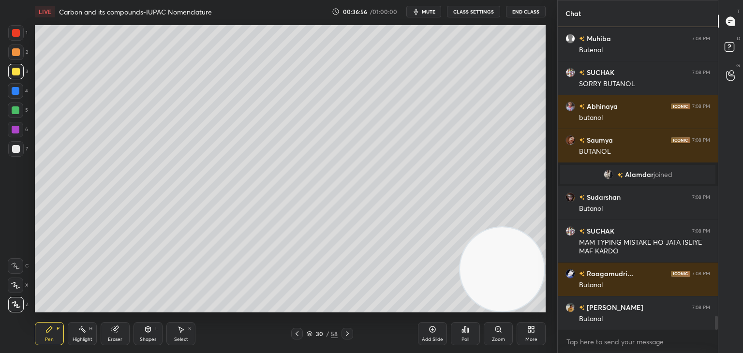
scroll to position [6223, 0]
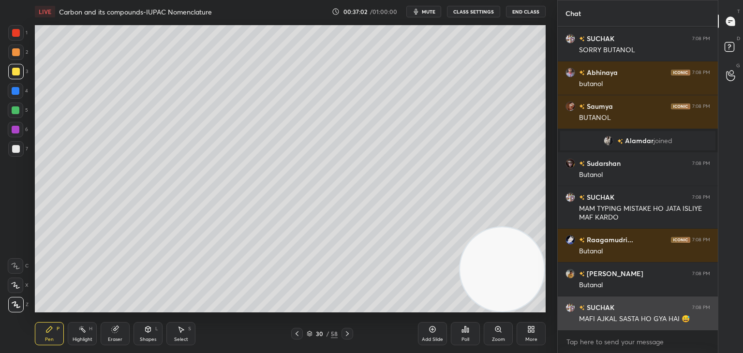
click at [596, 303] on h6 "SUCHAK" at bounding box center [600, 308] width 30 height 10
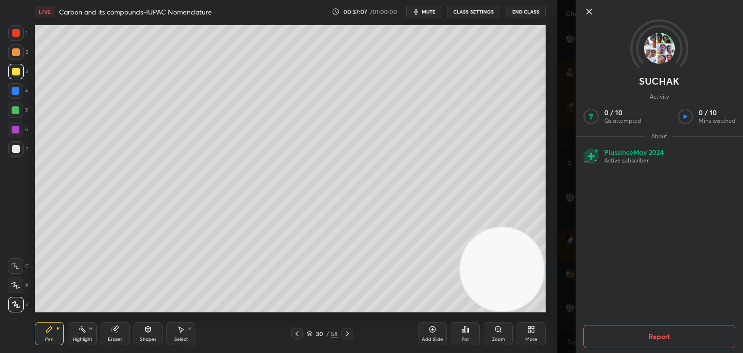
click at [591, 11] on icon at bounding box center [590, 12] width 12 height 12
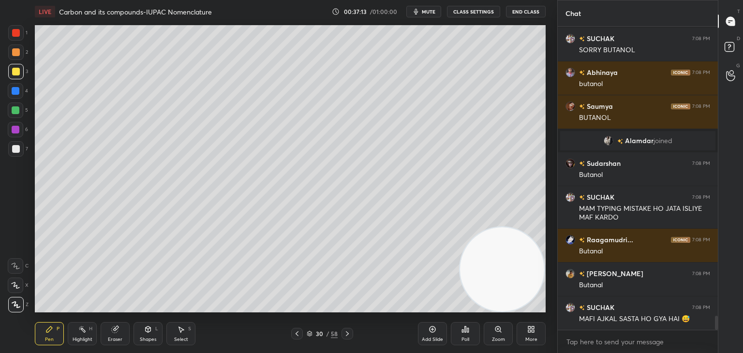
click at [431, 330] on icon at bounding box center [433, 330] width 8 height 8
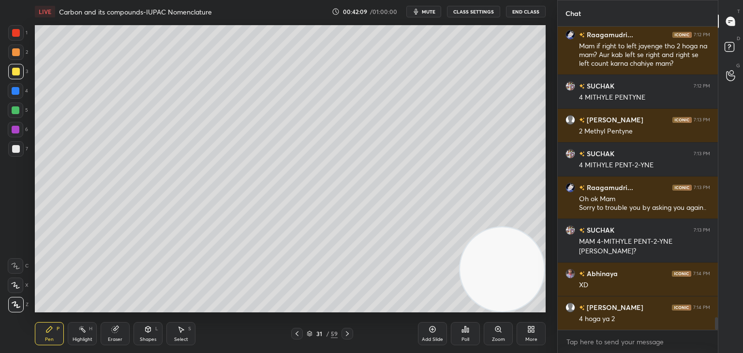
scroll to position [6960, 0]
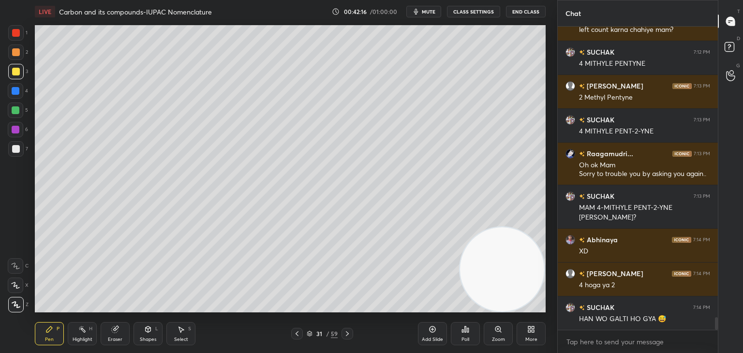
click at [13, 151] on div at bounding box center [16, 149] width 8 height 8
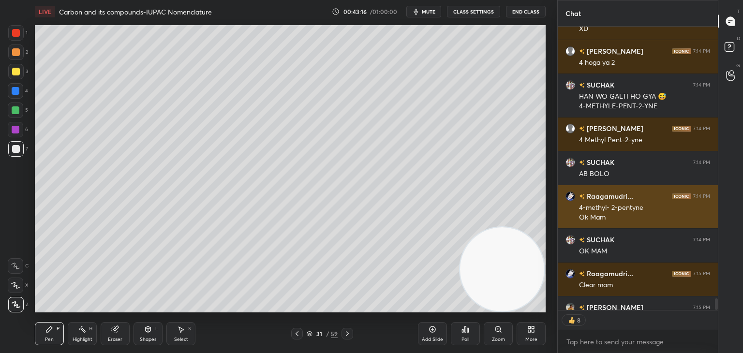
scroll to position [7202, 0]
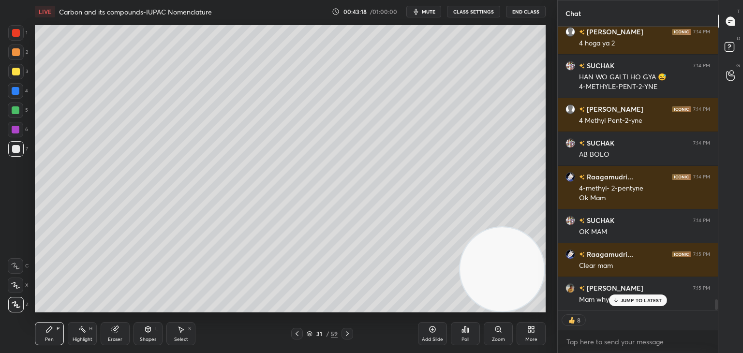
click at [620, 301] on div "[PERSON_NAME] 7:14 PM XD [PERSON_NAME] 7:14 PM 4 hoga ya 2 [PERSON_NAME] 7:14 P…" at bounding box center [638, 169] width 160 height 284
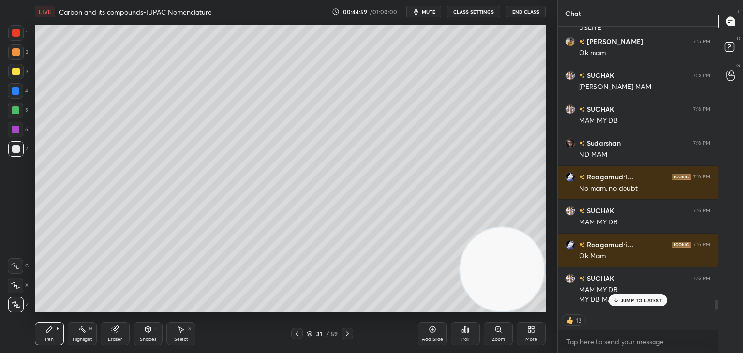
scroll to position [7560, 0]
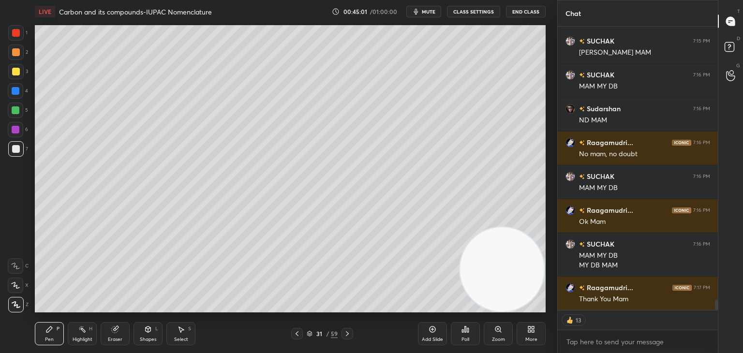
click at [523, 13] on button "End Class" at bounding box center [526, 12] width 40 height 12
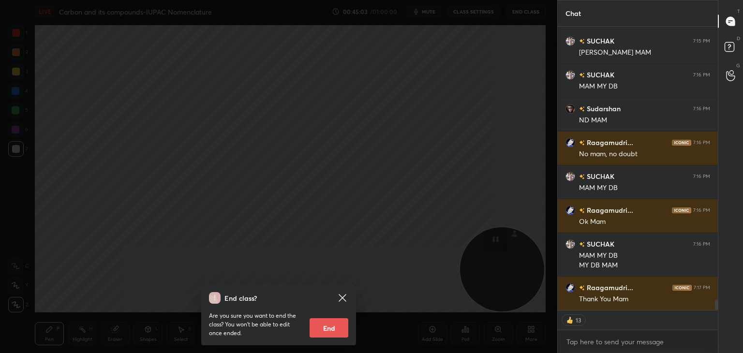
click at [320, 328] on button "End" at bounding box center [329, 327] width 39 height 19
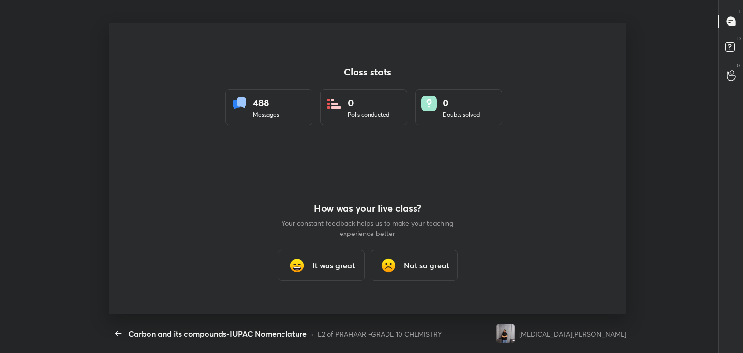
scroll to position [0, 0]
type textarea "x"
